Goal: Task Accomplishment & Management: Manage account settings

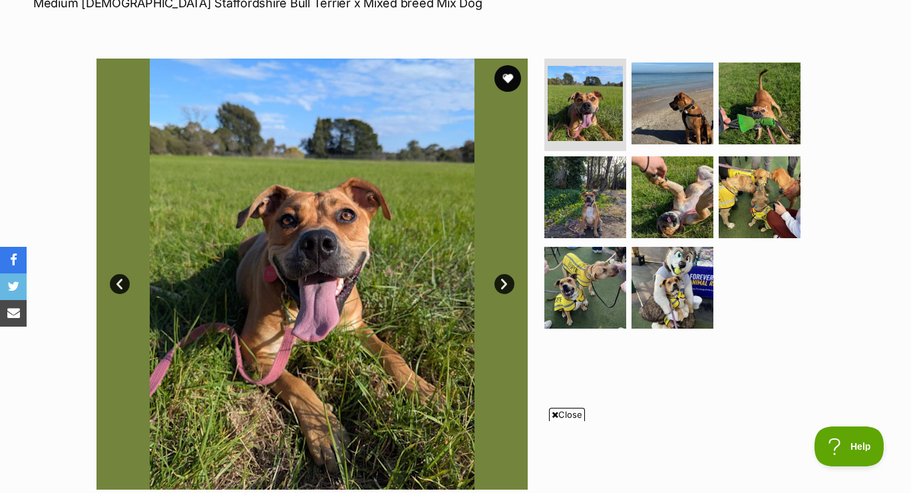
click at [503, 283] on link "Next" at bounding box center [504, 284] width 20 height 20
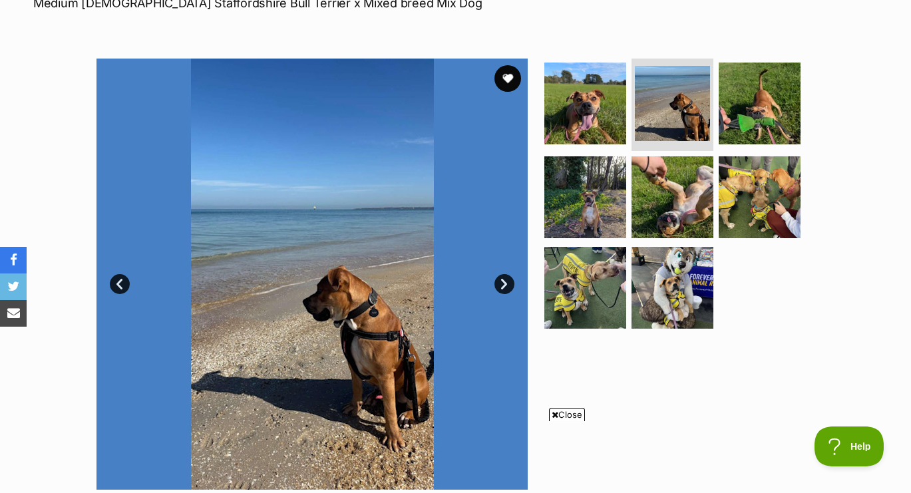
click at [503, 283] on link "Next" at bounding box center [504, 284] width 20 height 20
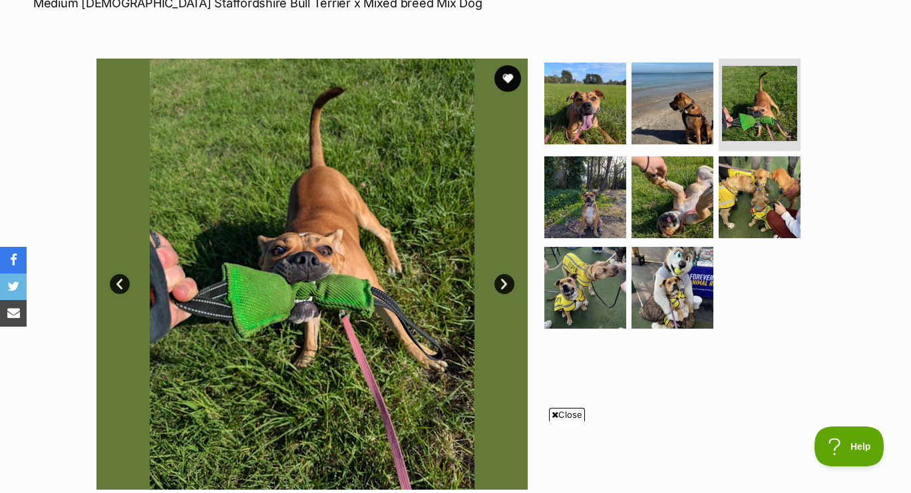
click at [504, 282] on link "Next" at bounding box center [504, 284] width 20 height 20
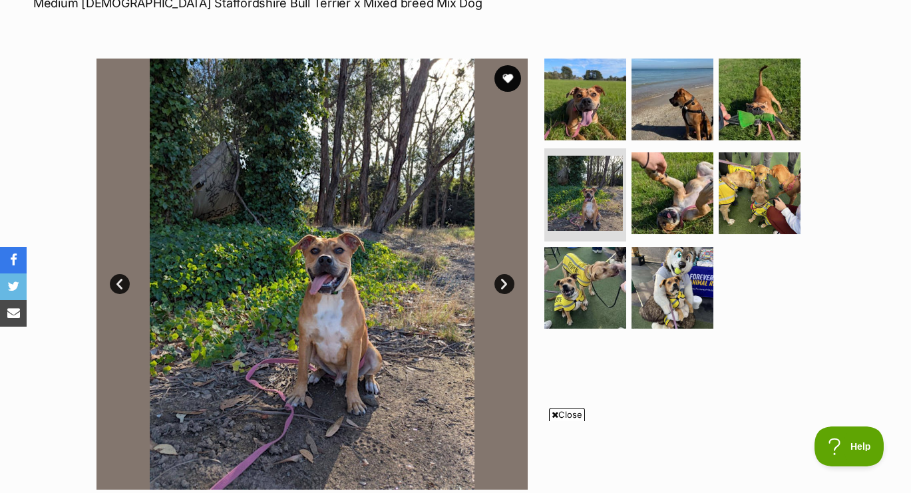
click at [504, 282] on link "Next" at bounding box center [504, 284] width 20 height 20
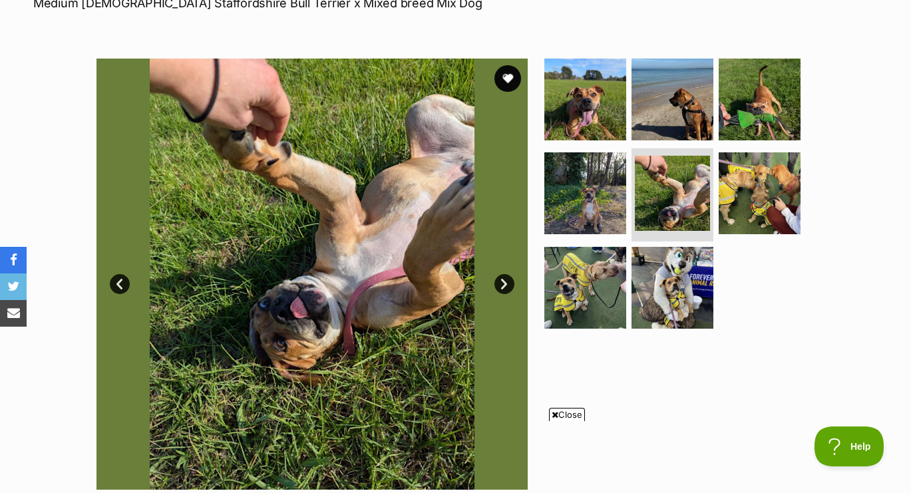
click at [504, 282] on link "Next" at bounding box center [504, 284] width 20 height 20
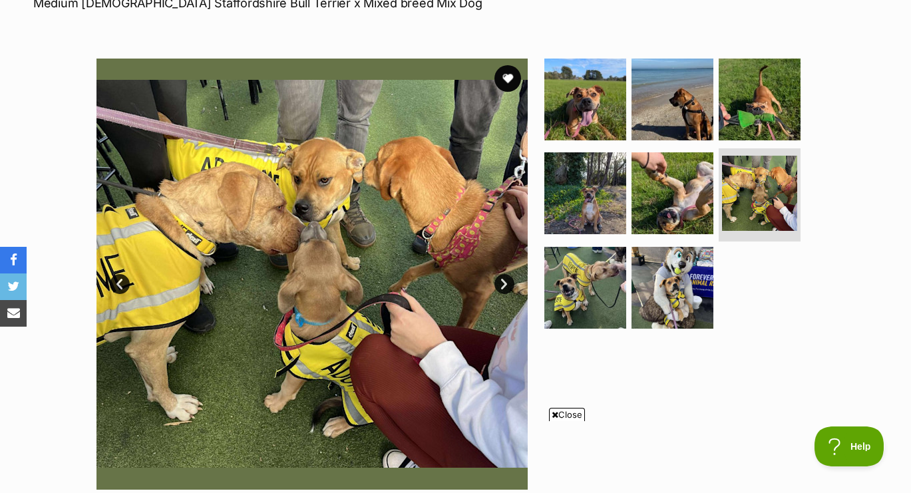
click at [504, 283] on link "Next" at bounding box center [504, 284] width 20 height 20
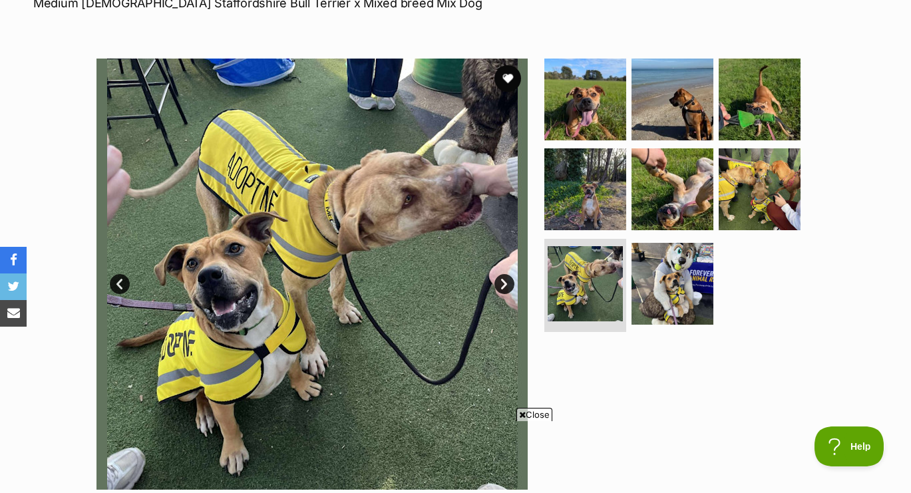
click at [119, 281] on link "Prev" at bounding box center [120, 284] width 20 height 20
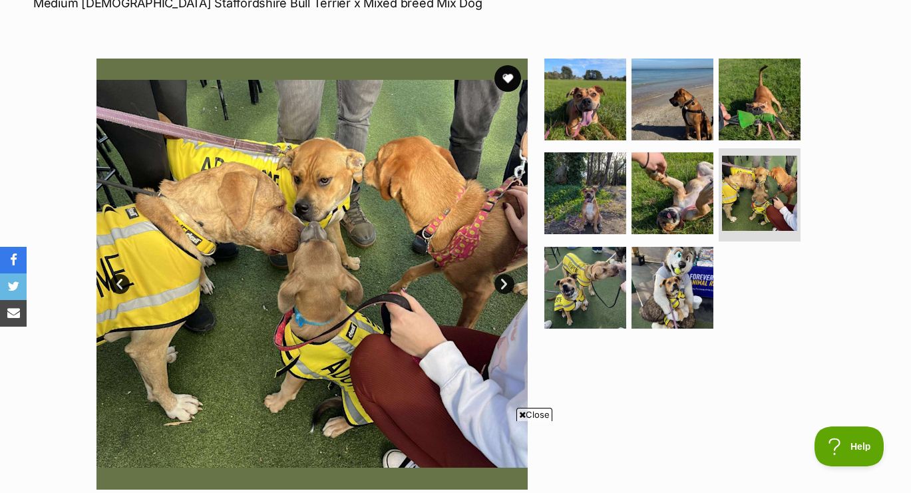
click at [506, 278] on link "Next" at bounding box center [504, 284] width 20 height 20
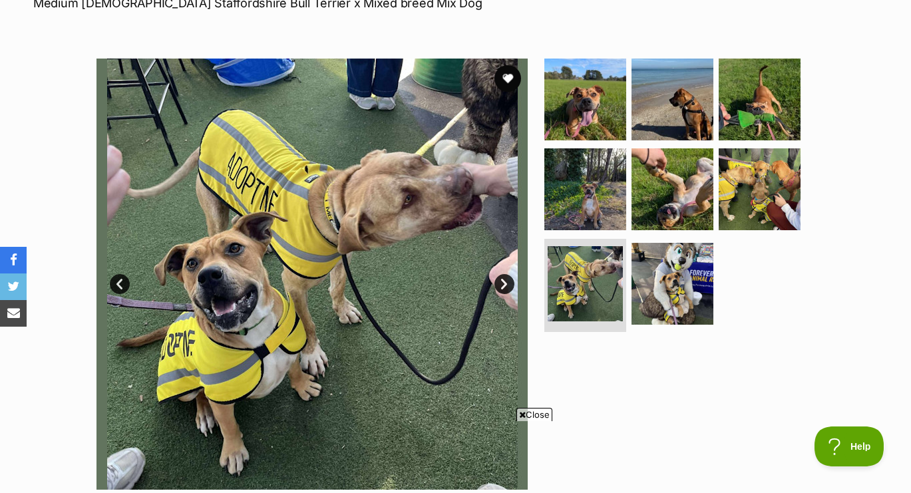
click at [506, 279] on link "Next" at bounding box center [504, 284] width 20 height 20
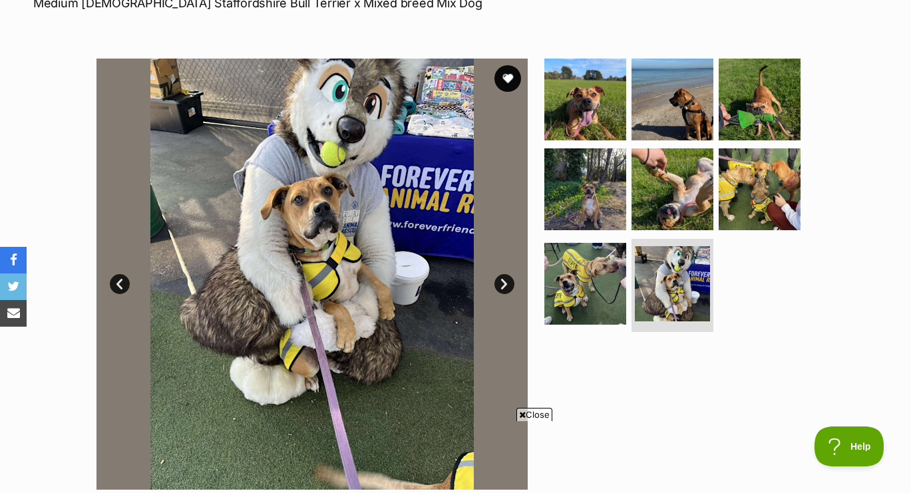
click at [506, 279] on link "Next" at bounding box center [504, 284] width 20 height 20
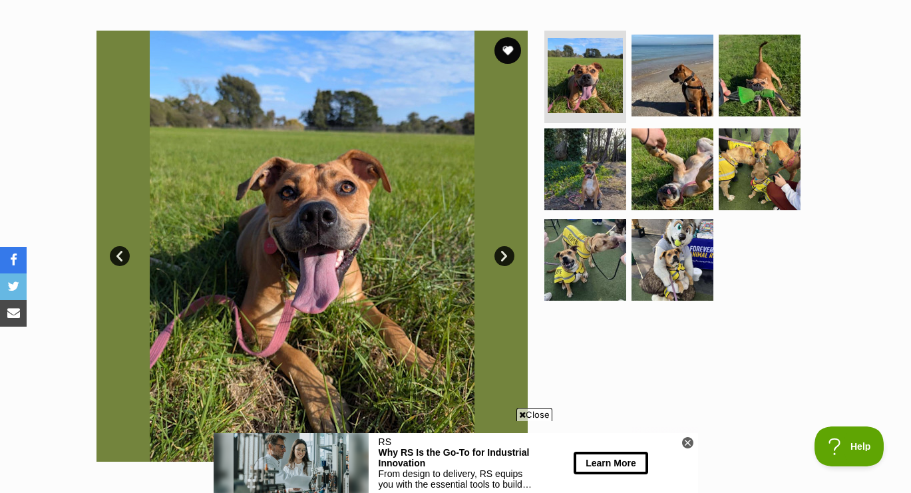
scroll to position [217, 0]
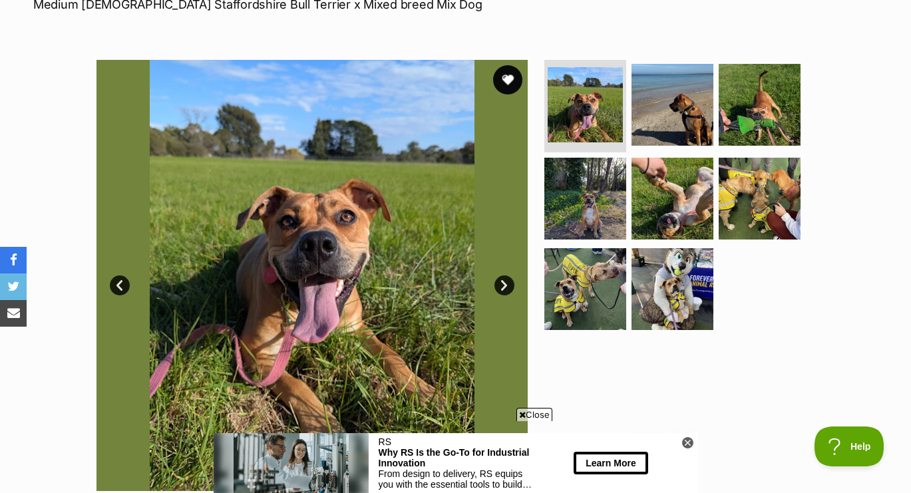
click at [510, 75] on button "favourite" at bounding box center [507, 79] width 29 height 29
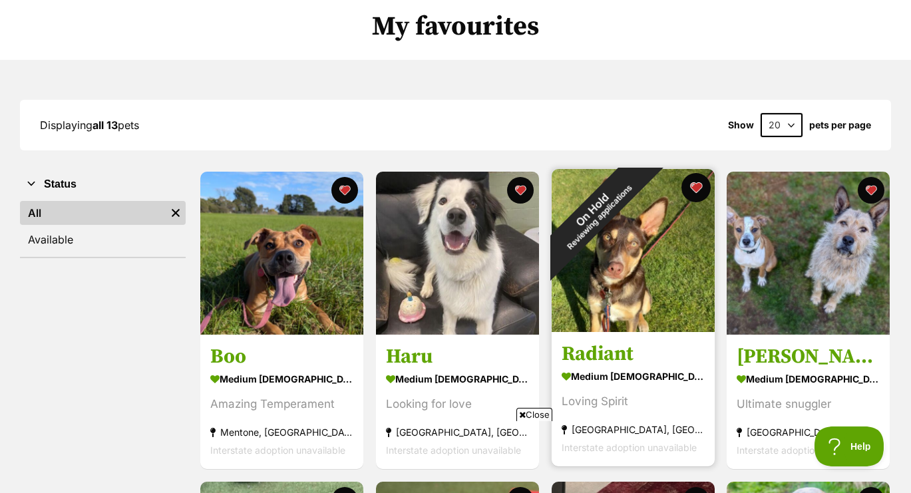
click at [698, 184] on button "favourite" at bounding box center [695, 187] width 29 height 29
